Goal: Communication & Community: Answer question/provide support

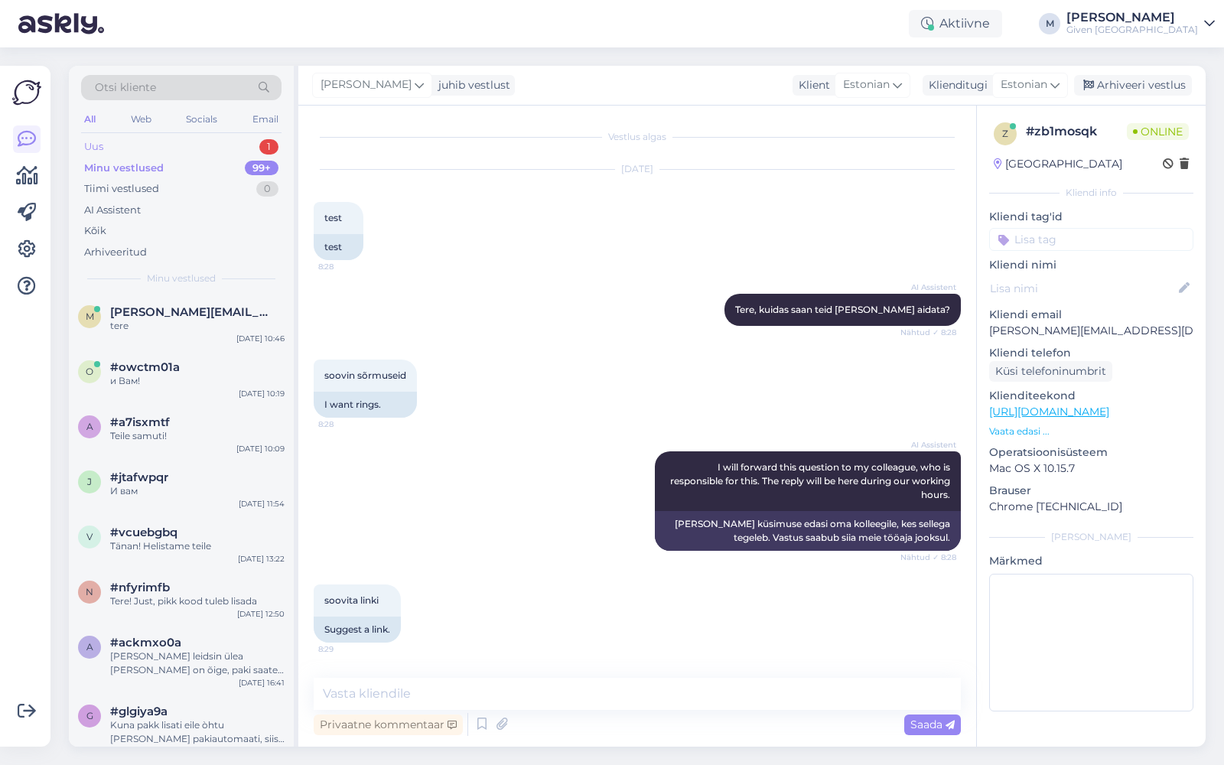
scroll to position [158, 0]
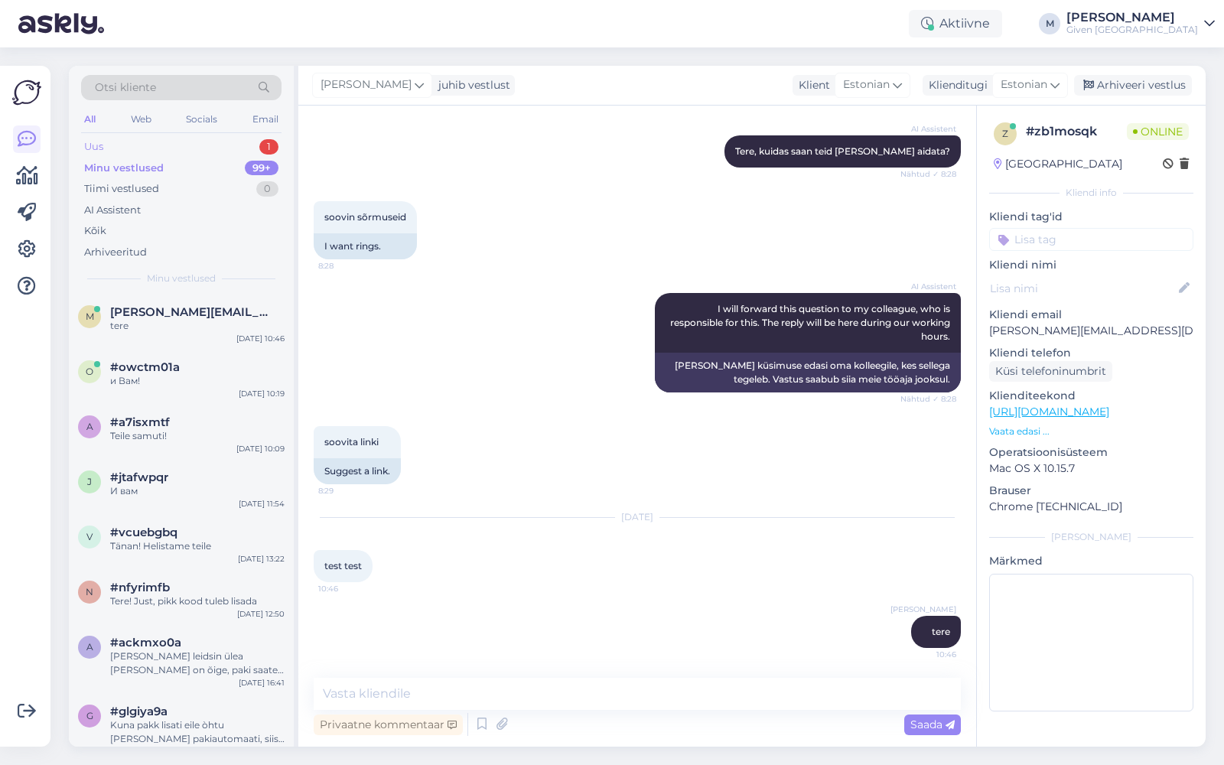
click at [186, 142] on div "Uus 1" at bounding box center [181, 146] width 200 height 21
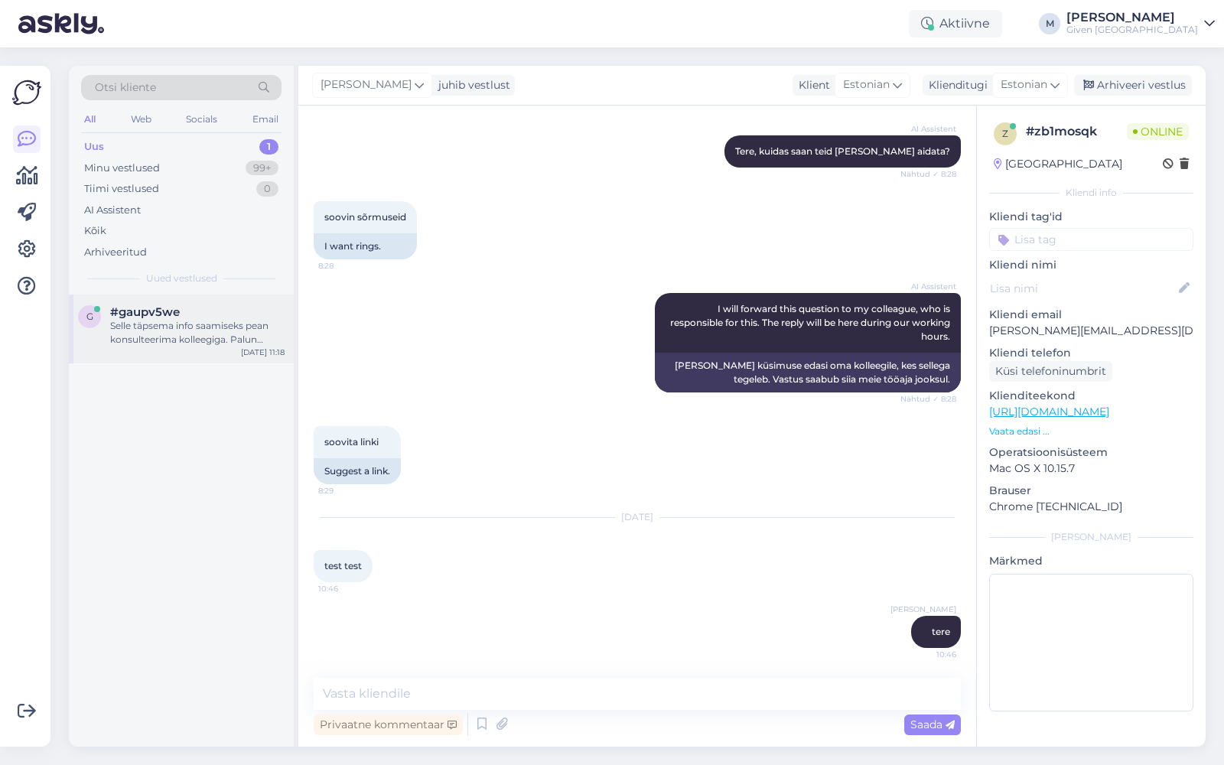
click at [176, 323] on div "Selle täpsema info saamiseks pean konsulteerima kolleegiga. Palun oodake hetk." at bounding box center [197, 333] width 174 height 28
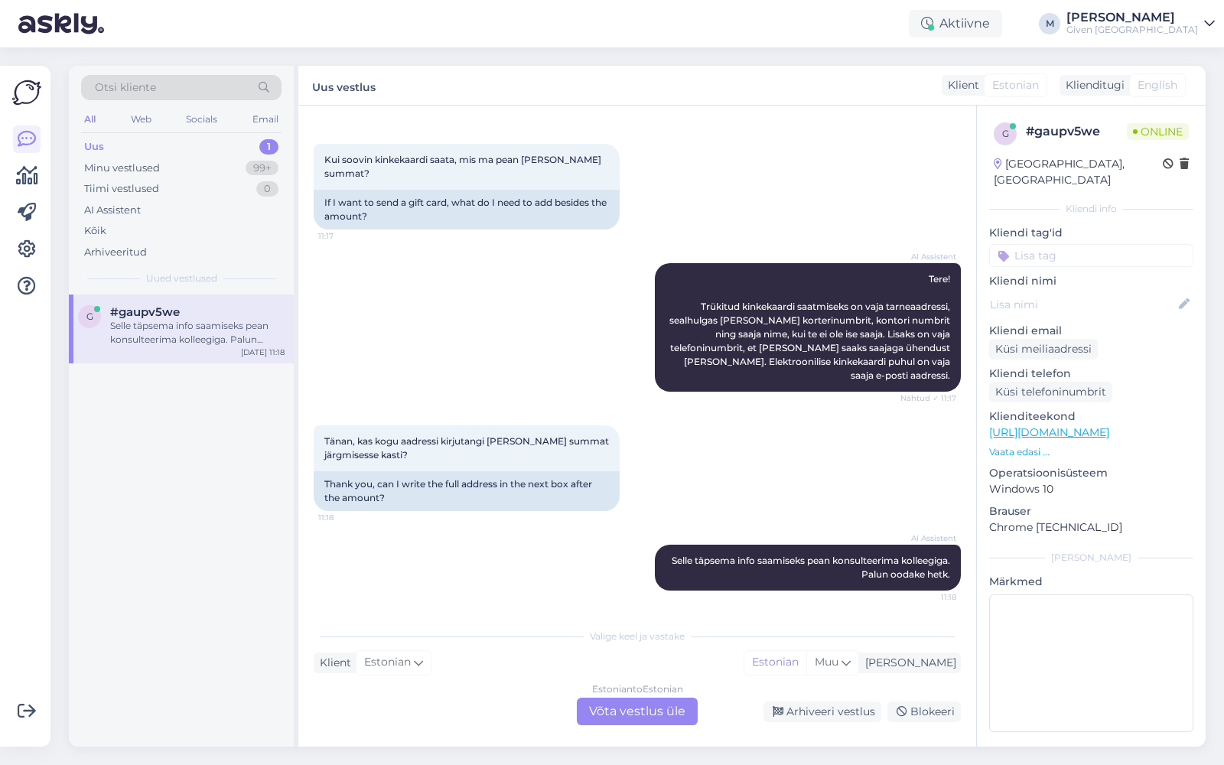
click at [624, 704] on div "Estonian to Estonian Võta vestlus üle" at bounding box center [637, 712] width 121 height 28
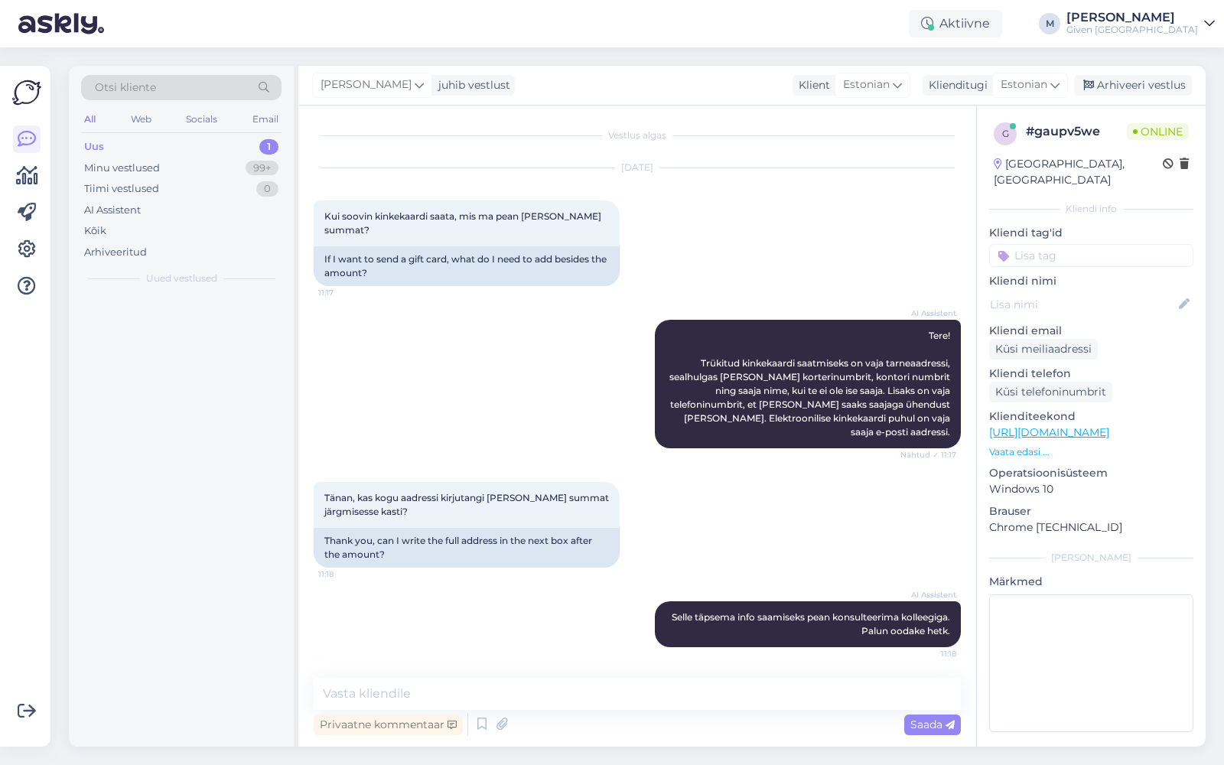
scroll to position [1, 0]
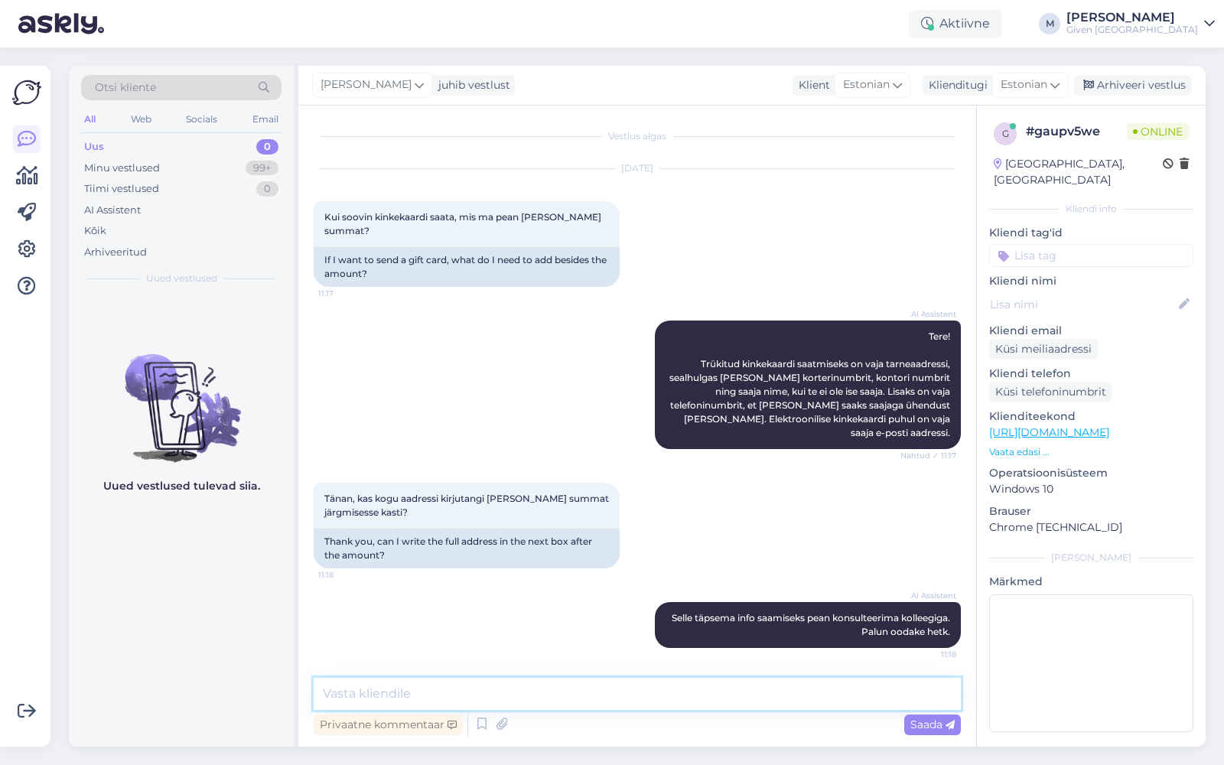
click at [624, 698] on textarea at bounding box center [637, 694] width 647 height 32
type textarea "k"
type textarea "t"
type textarea "Tere! Kas te soovite elektroonselt kinkekaarti või paberil ?"
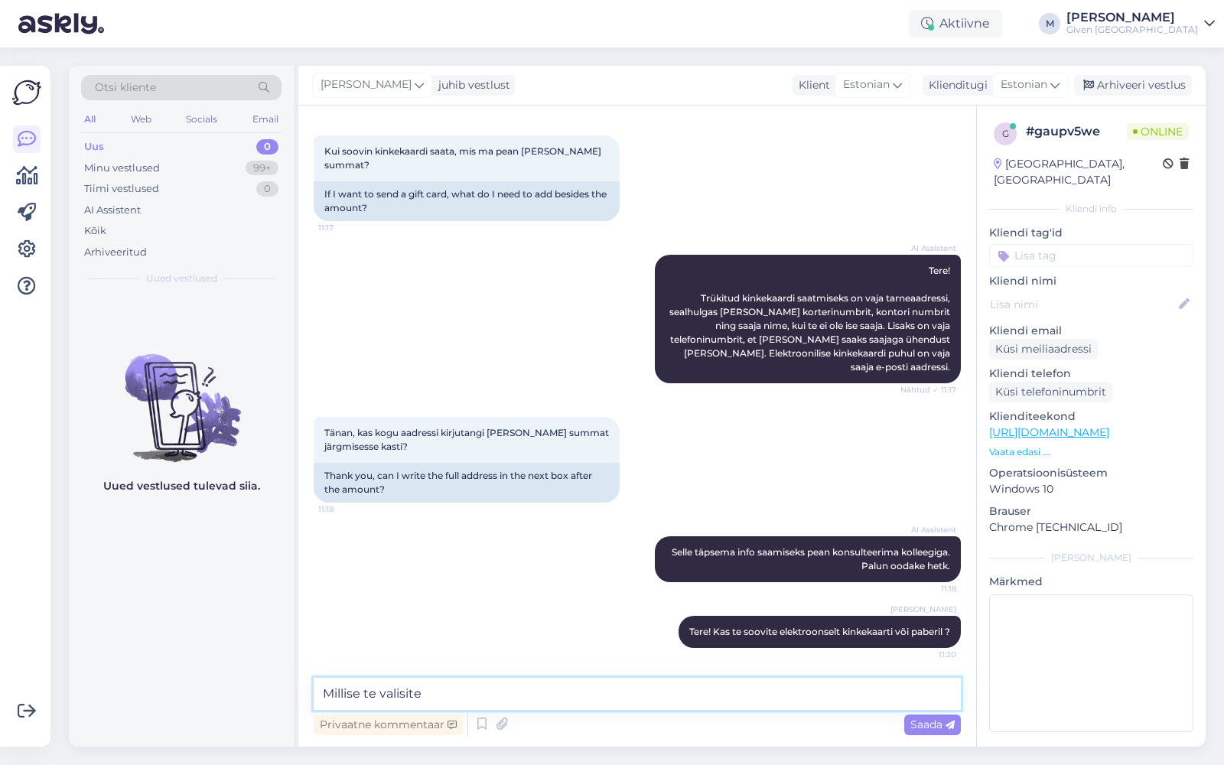
type textarea "Millise te valisite?"
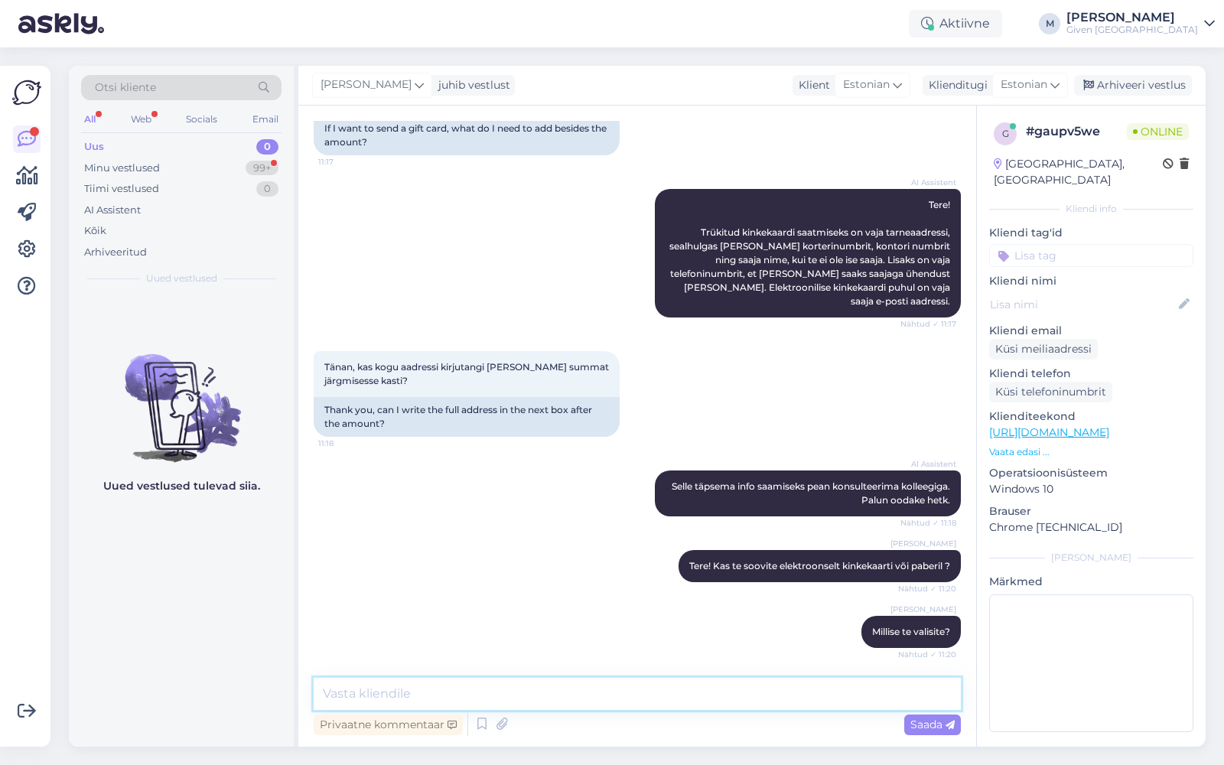
scroll to position [199, 0]
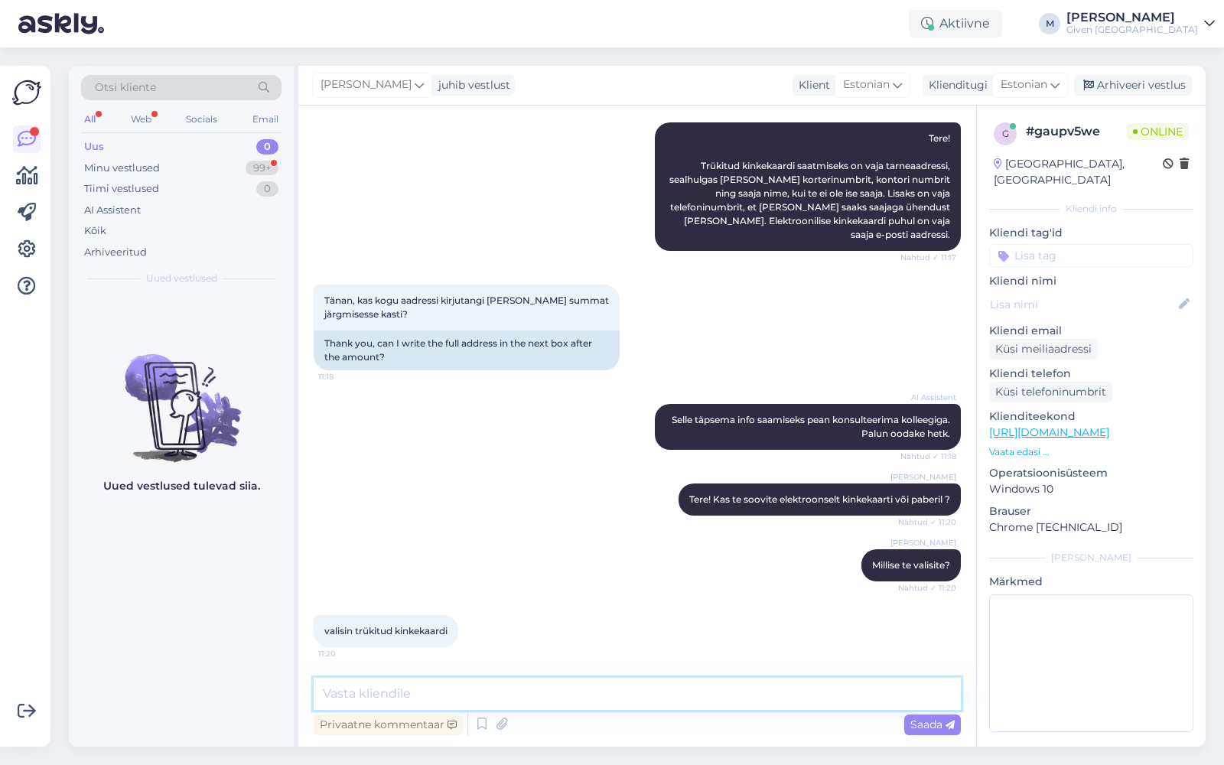
click at [496, 688] on textarea at bounding box center [637, 694] width 647 height 32
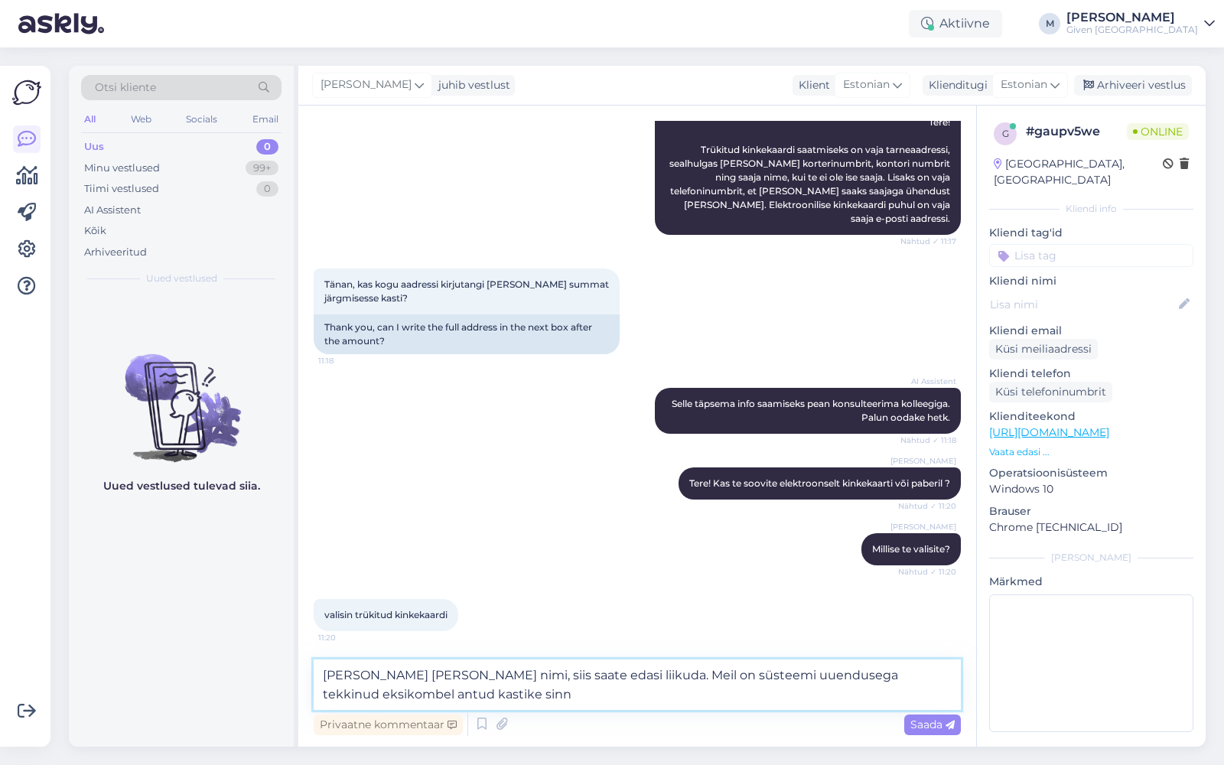
type textarea "[PERSON_NAME] [PERSON_NAME] nimi, siis saate edasi liikuda. Meil on süsteemi uu…"
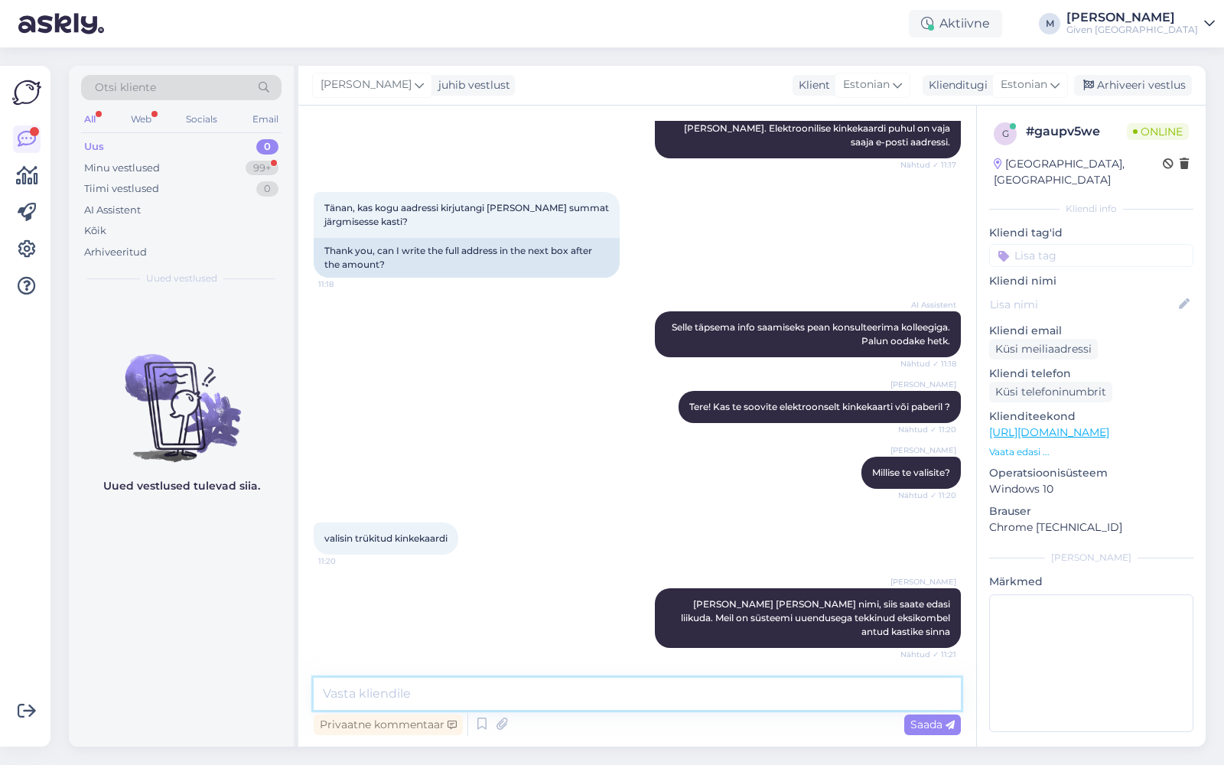
scroll to position [357, 0]
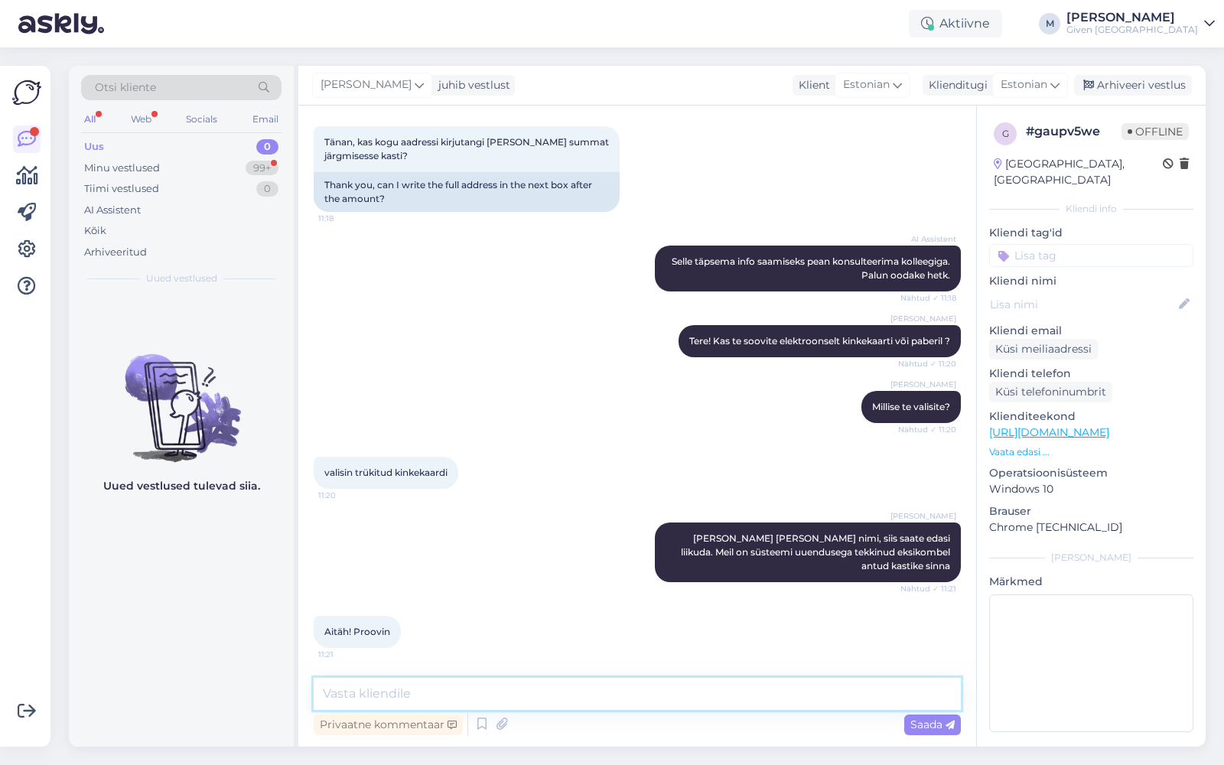
click at [447, 685] on textarea at bounding box center [637, 694] width 647 height 32
click at [437, 695] on textarea at bounding box center [637, 694] width 647 height 32
click at [535, 694] on textarea "saime tellimuse [PERSON_NAME] t" at bounding box center [637, 694] width 647 height 32
click at [329, 698] on textarea "saime tellimuse [PERSON_NAME] toimetame õigel ajal saajale" at bounding box center [637, 694] width 647 height 32
type textarea "Saime tellimuse [PERSON_NAME] toimetame õigel ajal saajale"
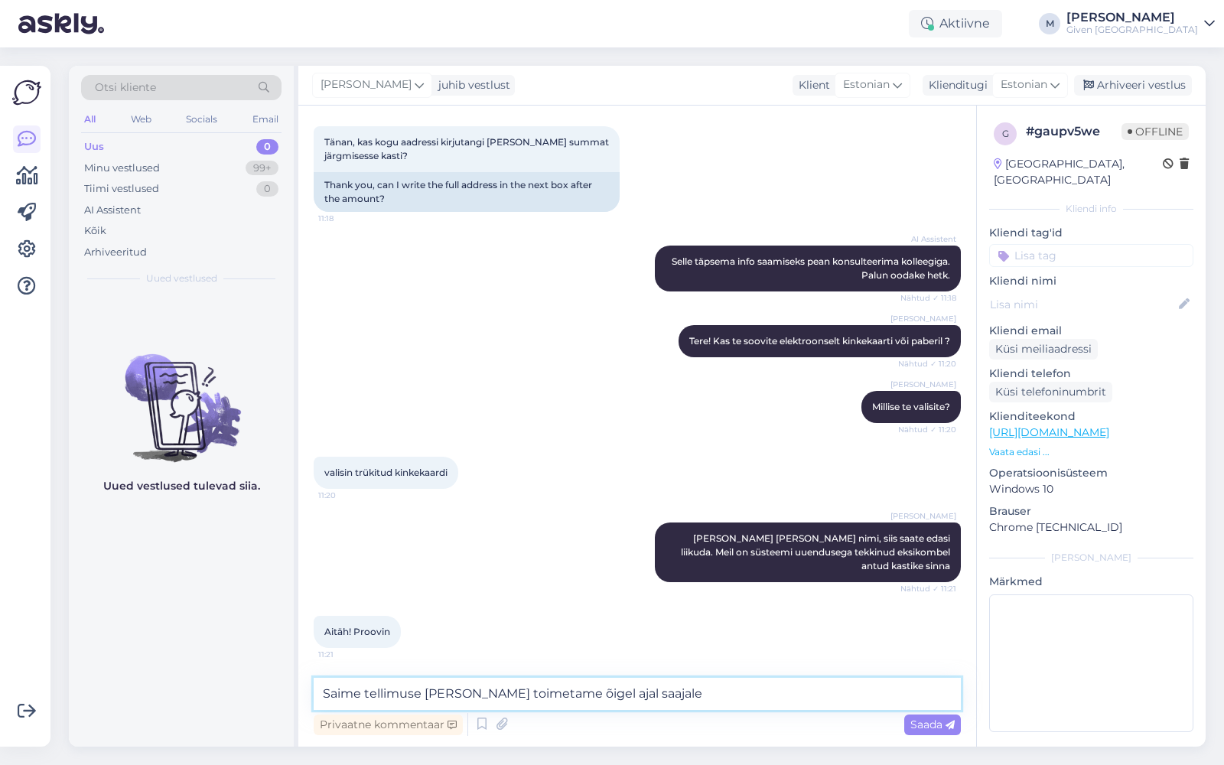
click at [678, 697] on textarea "Saime tellimuse [PERSON_NAME] toimetame õigel ajal saajale" at bounding box center [637, 694] width 647 height 32
